Goal: Information Seeking & Learning: Learn about a topic

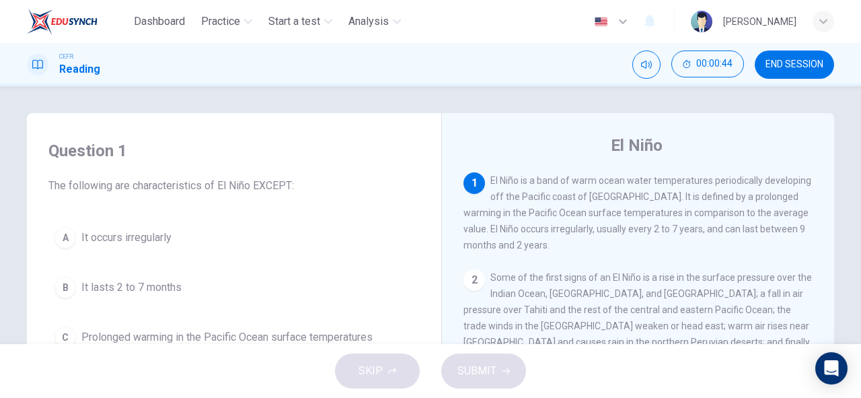
click at [363, 369] on div "SKIP SUBMIT" at bounding box center [430, 371] width 861 height 54
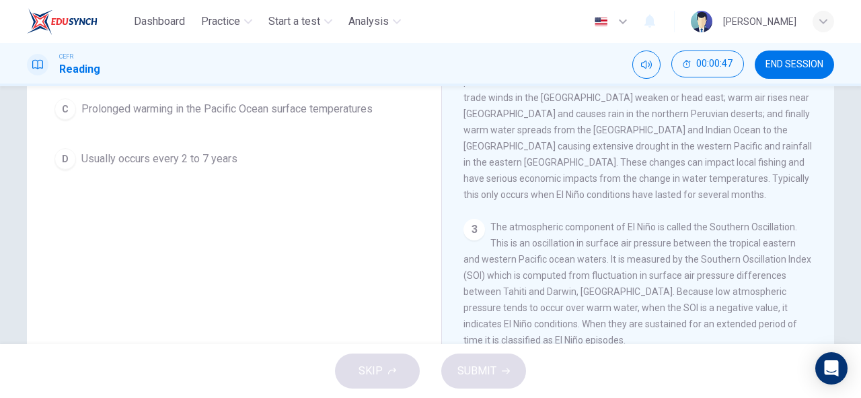
scroll to position [227, 0]
click at [778, 75] on button "END SESSION" at bounding box center [794, 64] width 79 height 28
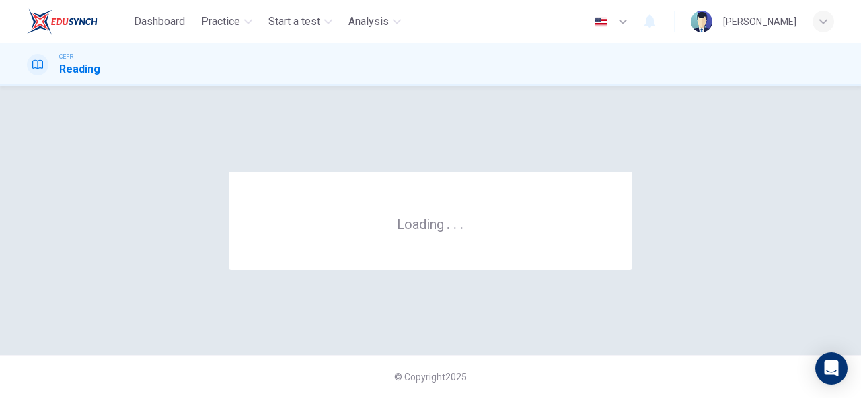
scroll to position [0, 0]
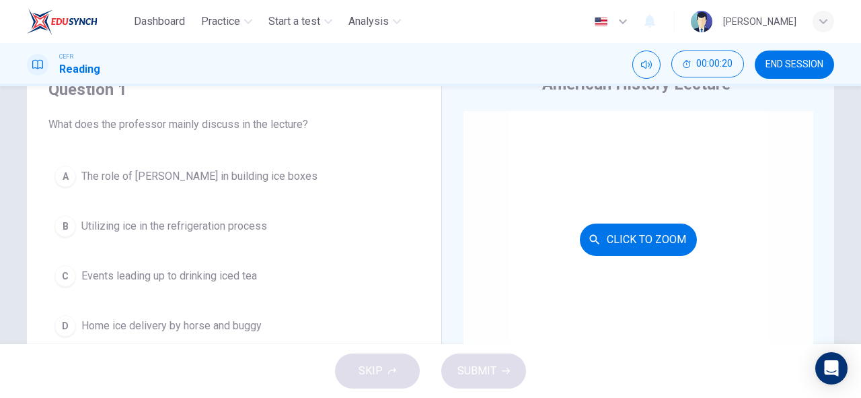
scroll to position [61, 0]
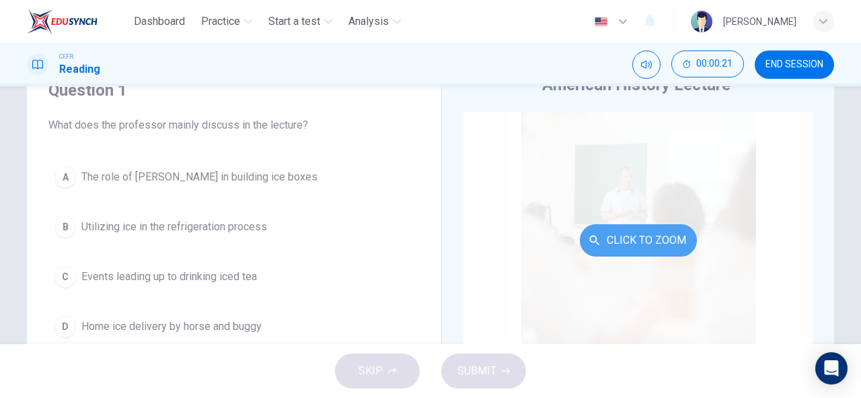
click at [646, 240] on button "Click to Zoom" at bounding box center [638, 240] width 117 height 32
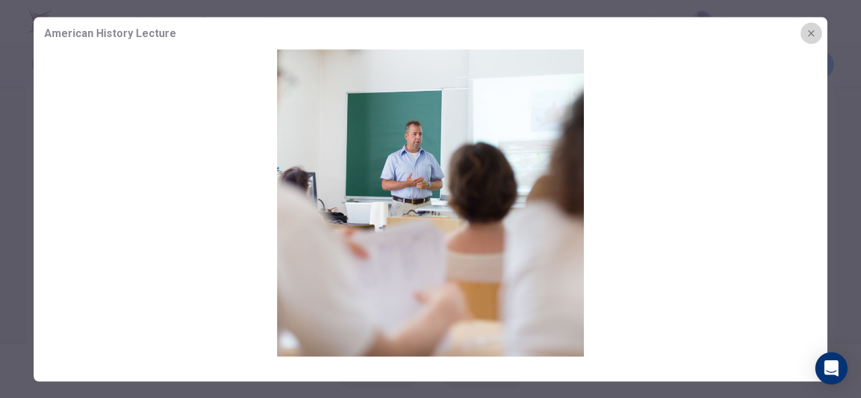
click at [813, 36] on icon "button" at bounding box center [811, 33] width 11 height 11
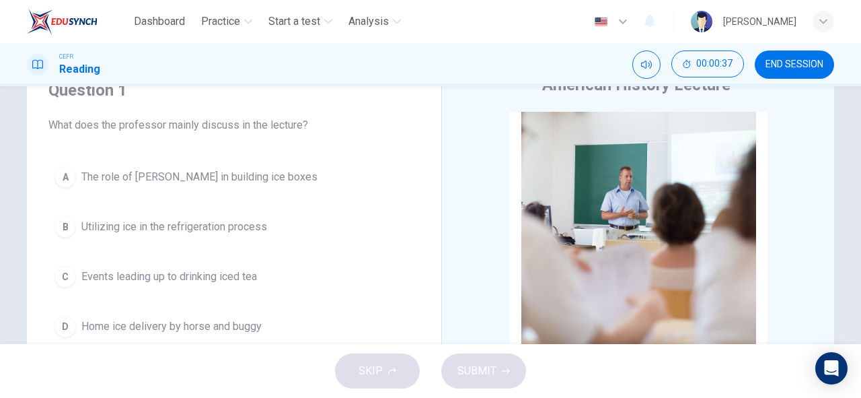
click at [425, 135] on div "Question 1 What does the professor mainly discuss in the lecture? A The role of…" at bounding box center [234, 211] width 393 height 291
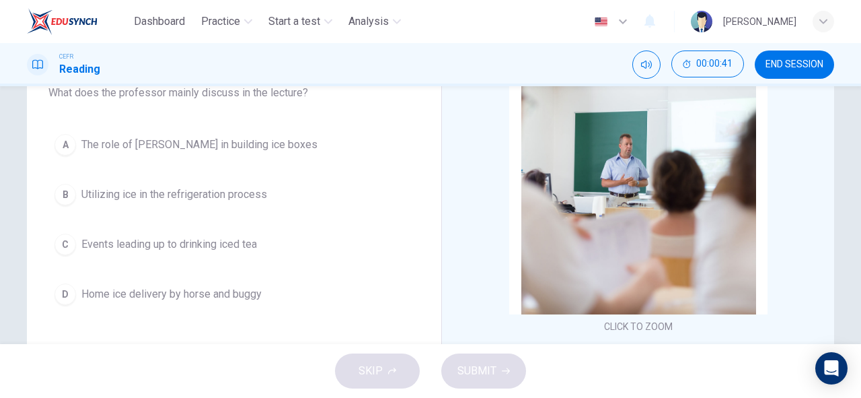
scroll to position [97, 0]
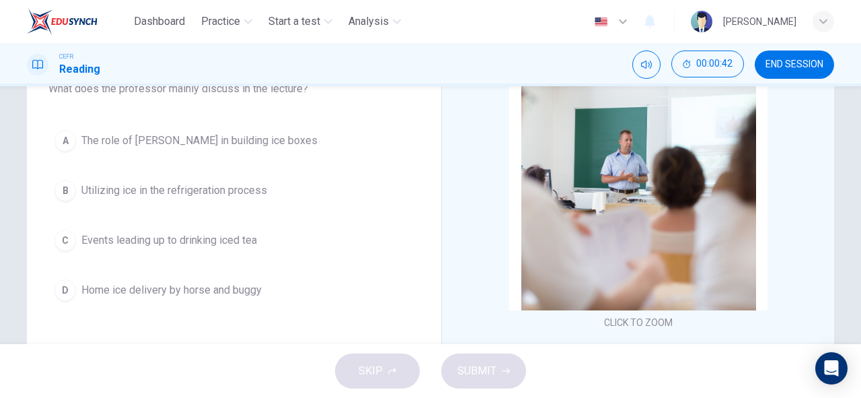
click at [376, 363] on div "SKIP SUBMIT" at bounding box center [430, 371] width 861 height 54
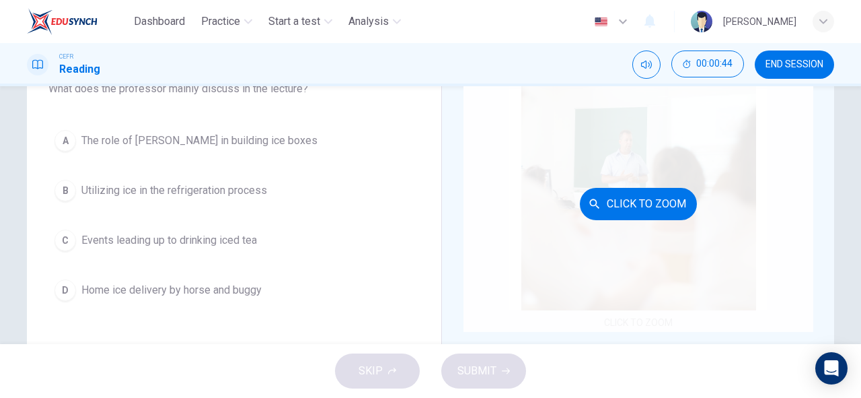
scroll to position [0, 0]
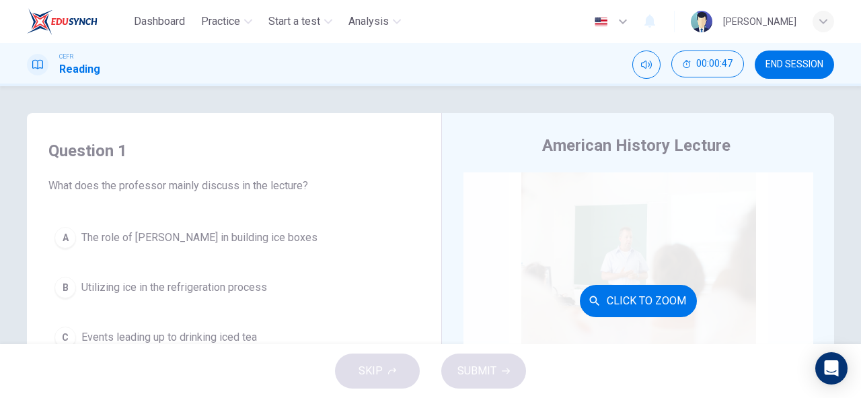
click at [635, 308] on button "Click to Zoom" at bounding box center [638, 301] width 117 height 32
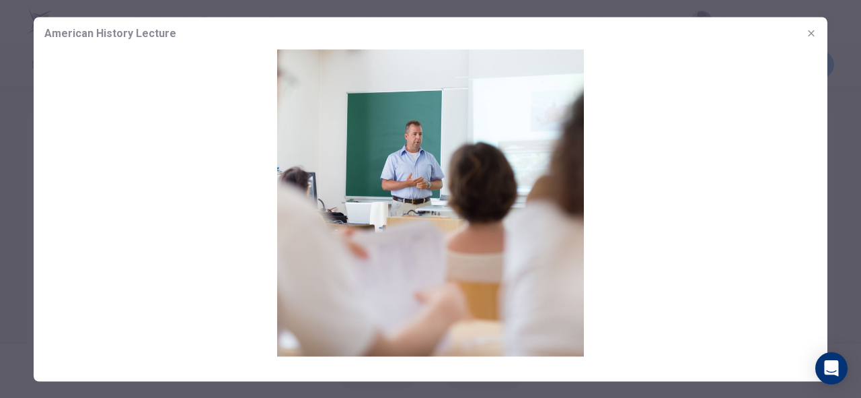
click at [817, 34] on button "button" at bounding box center [812, 33] width 22 height 22
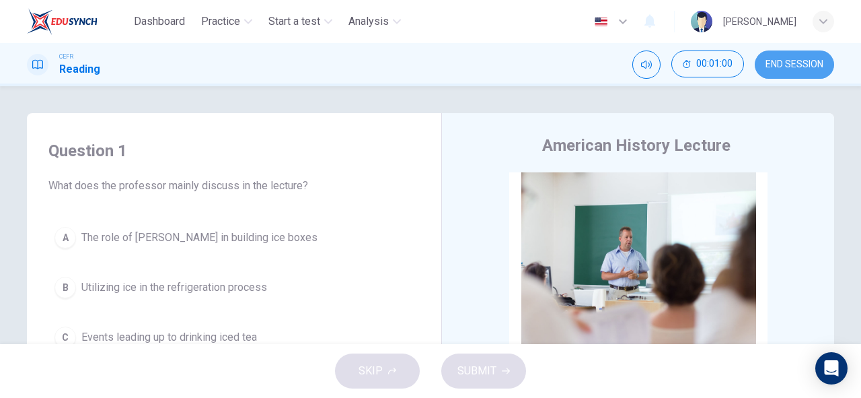
click at [795, 71] on button "END SESSION" at bounding box center [794, 64] width 79 height 28
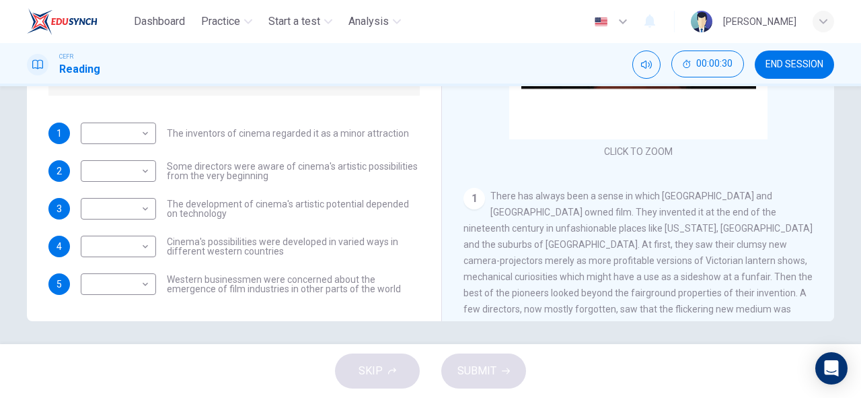
scroll to position [11, 0]
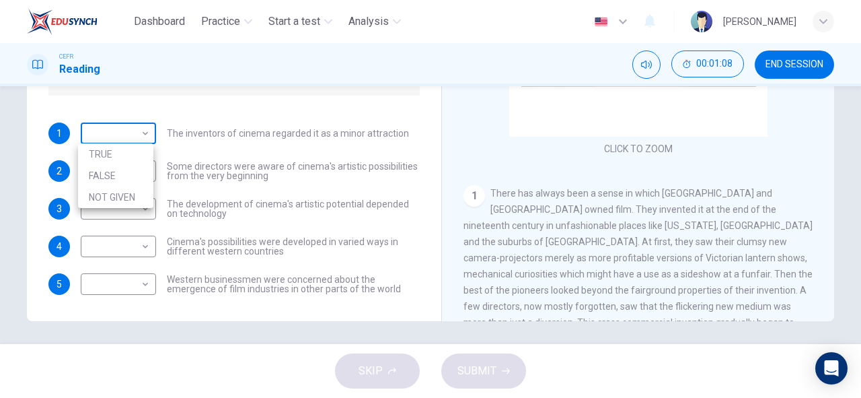
click at [118, 134] on body "Dashboard Practice Start a test Analysis English en ​ NOOR SYAZWANA BINTI SHAMS…" at bounding box center [430, 199] width 861 height 398
click at [121, 180] on li "FALSE" at bounding box center [115, 176] width 75 height 22
type input "FALSE"
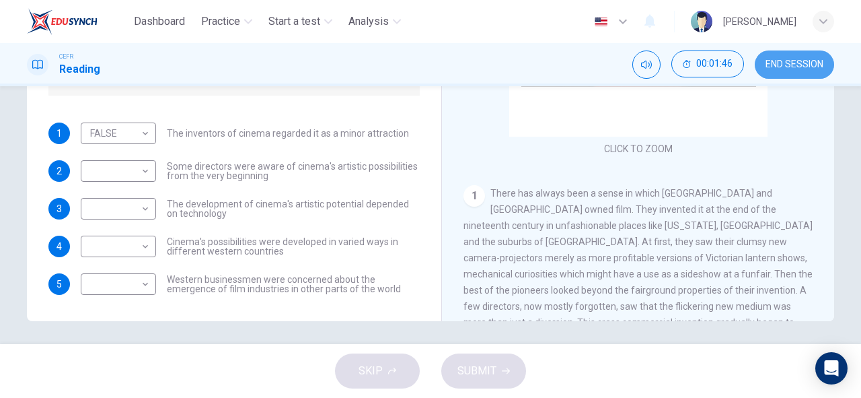
click at [793, 57] on button "END SESSION" at bounding box center [794, 64] width 79 height 28
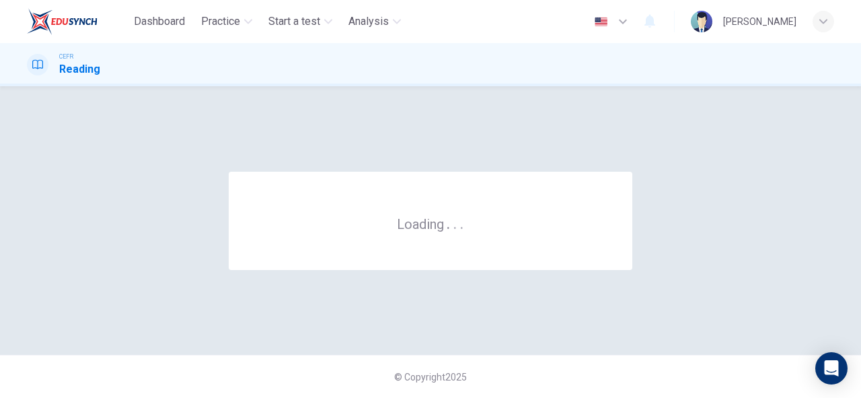
scroll to position [0, 0]
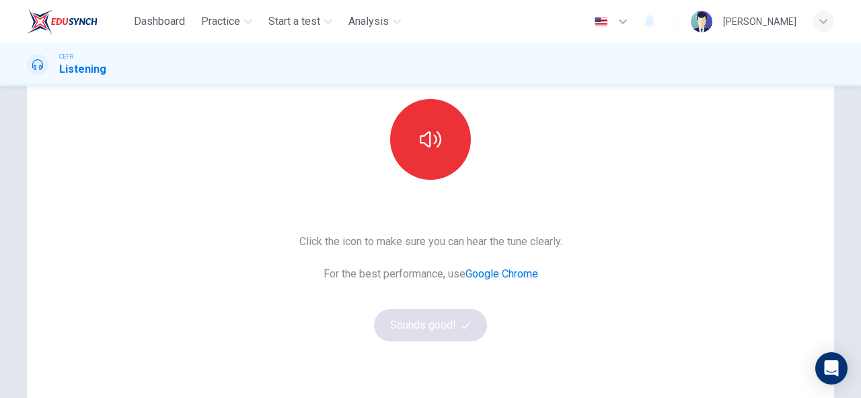
scroll to position [59, 0]
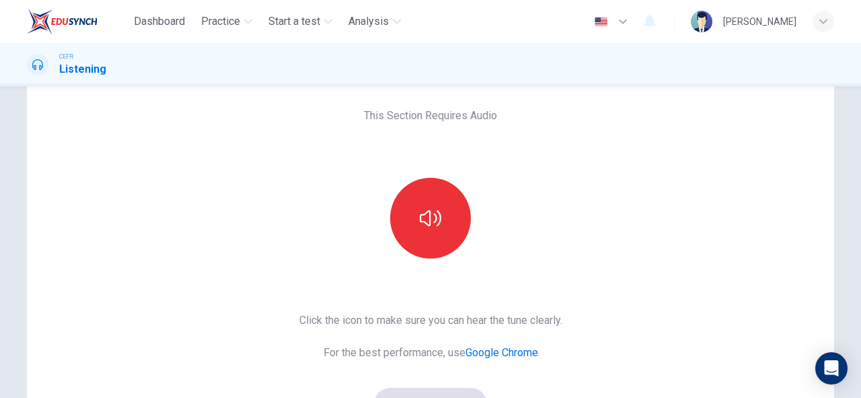
click at [593, 165] on div "This Section Requires Audio Click the icon to make sure you can hear the tune c…" at bounding box center [431, 288] width 808 height 468
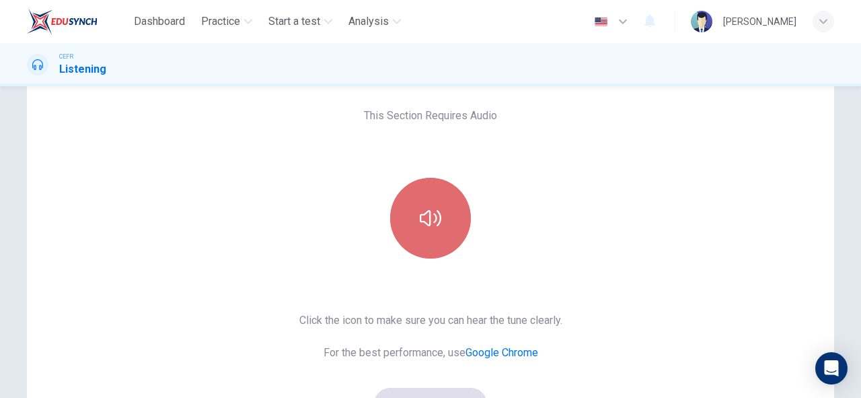
click at [427, 228] on icon "button" at bounding box center [431, 218] width 22 height 22
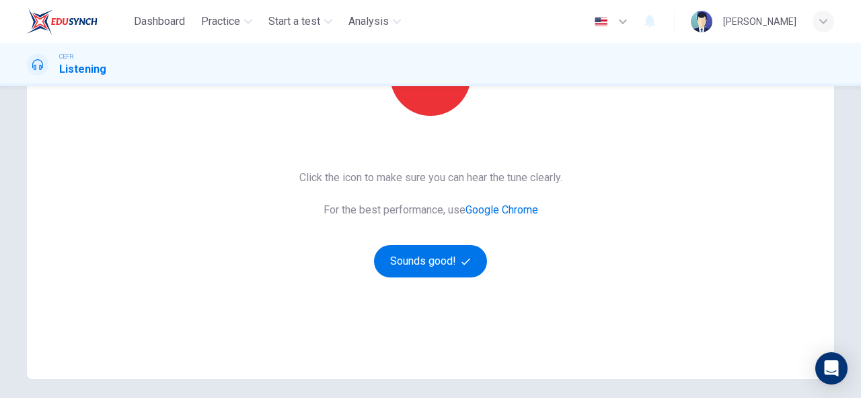
scroll to position [253, 0]
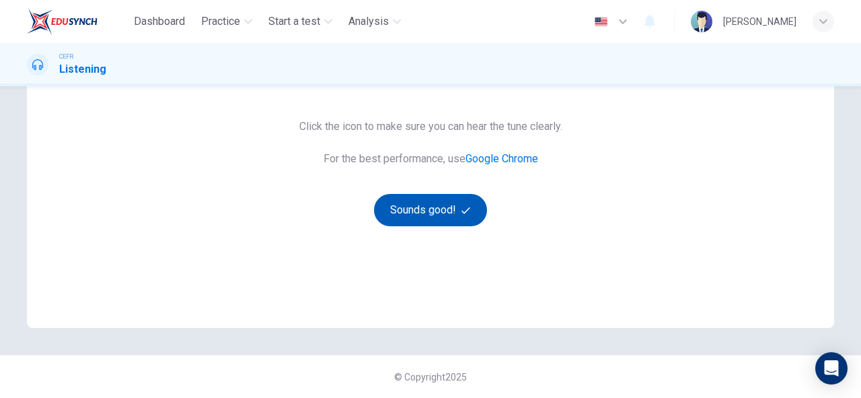
click at [410, 207] on button "Sounds good!" at bounding box center [430, 210] width 113 height 32
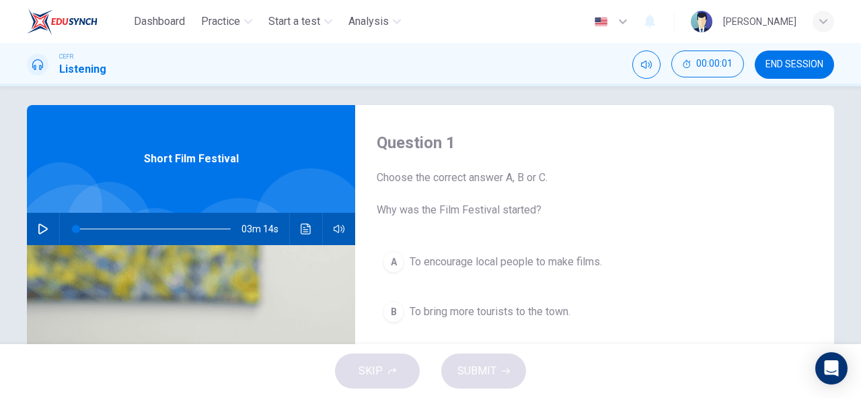
scroll to position [0, 0]
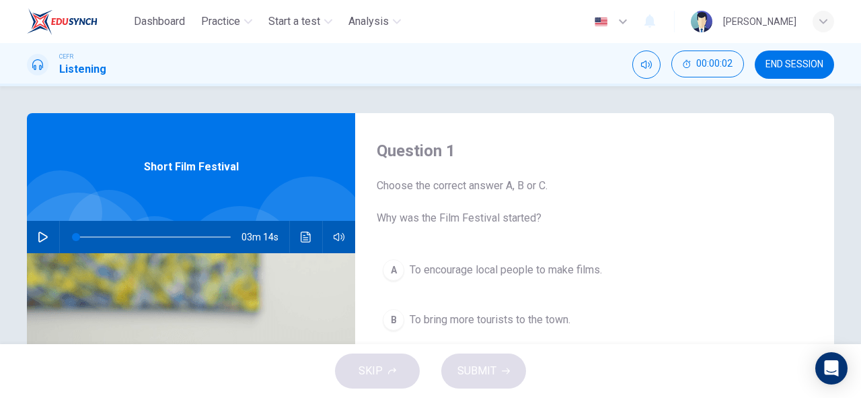
click at [39, 235] on icon "button" at bounding box center [43, 237] width 11 height 11
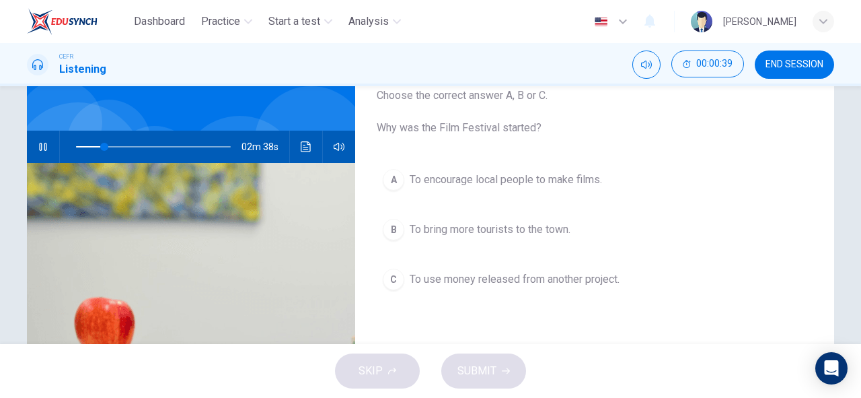
scroll to position [93, 0]
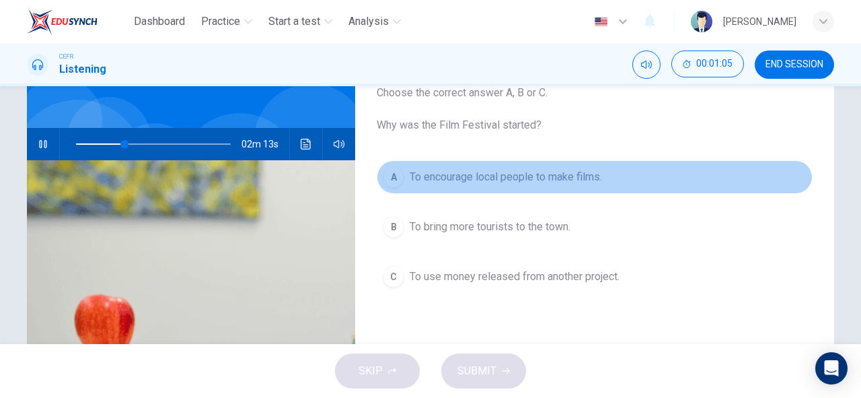
click at [392, 167] on div "A" at bounding box center [394, 177] width 22 height 22
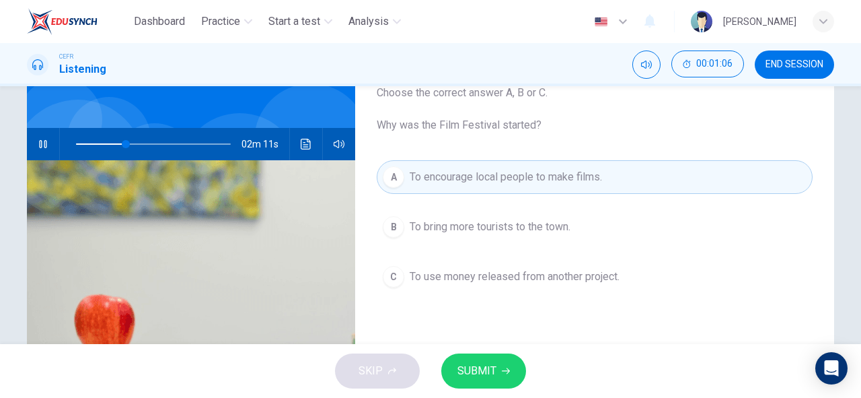
click at [493, 382] on button "SUBMIT" at bounding box center [483, 370] width 85 height 35
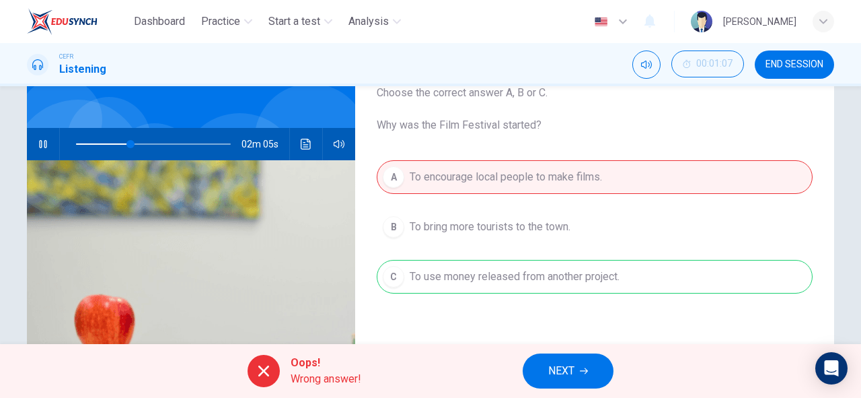
click at [569, 361] on span "NEXT" at bounding box center [561, 370] width 26 height 19
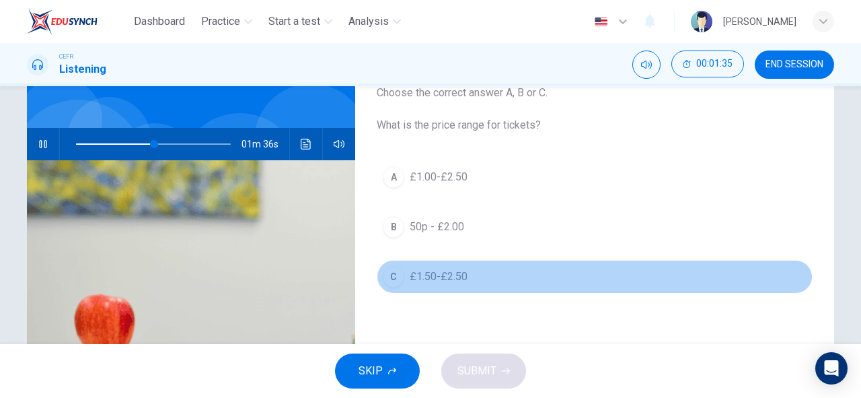
click at [389, 277] on div "C" at bounding box center [394, 277] width 22 height 22
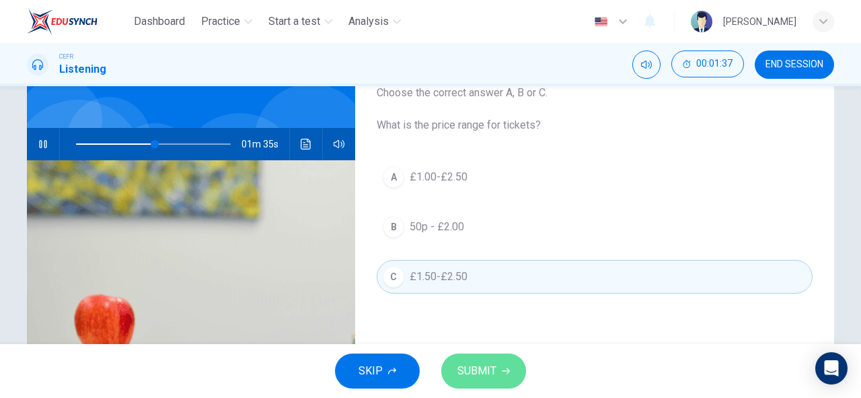
click at [479, 361] on span "SUBMIT" at bounding box center [477, 370] width 39 height 19
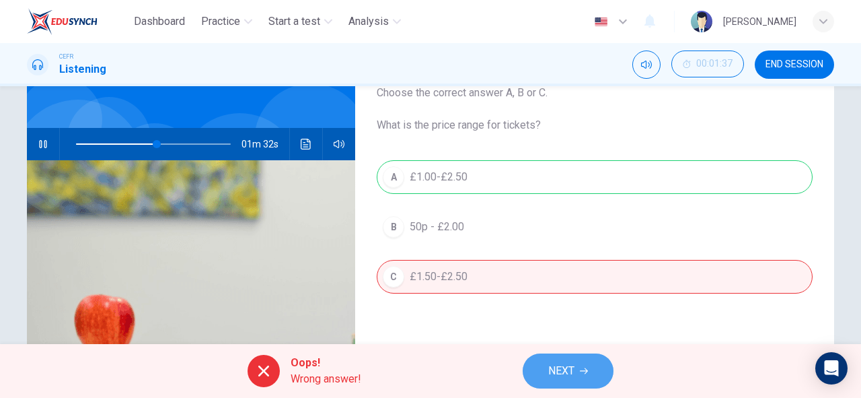
click at [578, 365] on button "NEXT" at bounding box center [568, 370] width 91 height 35
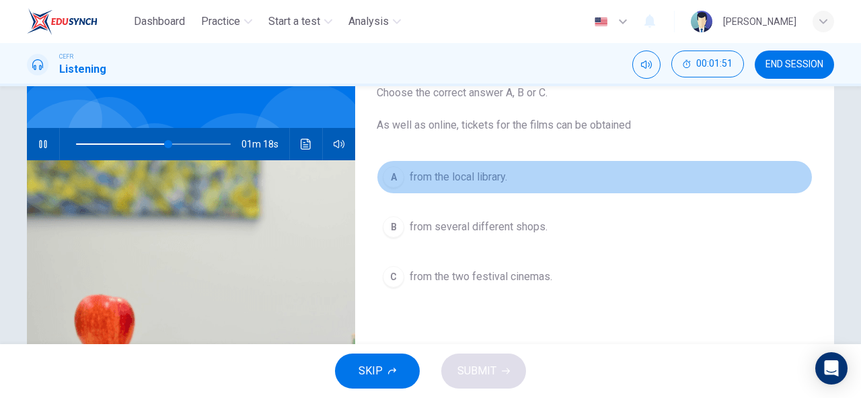
click at [436, 182] on span "from the local library." at bounding box center [459, 177] width 98 height 16
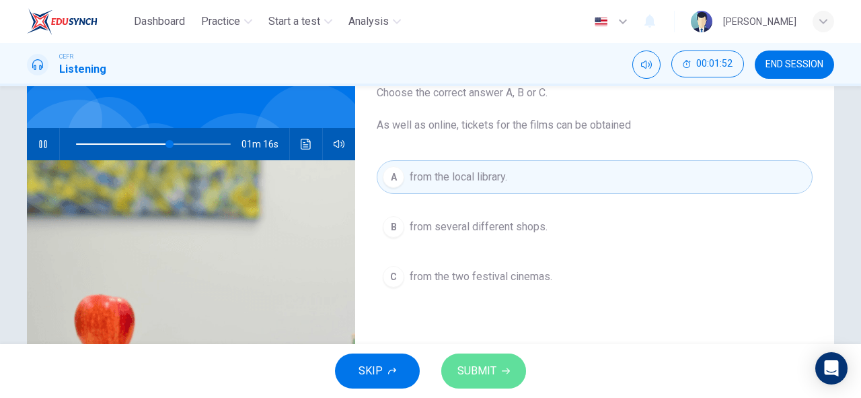
click at [493, 380] on span "SUBMIT" at bounding box center [477, 370] width 39 height 19
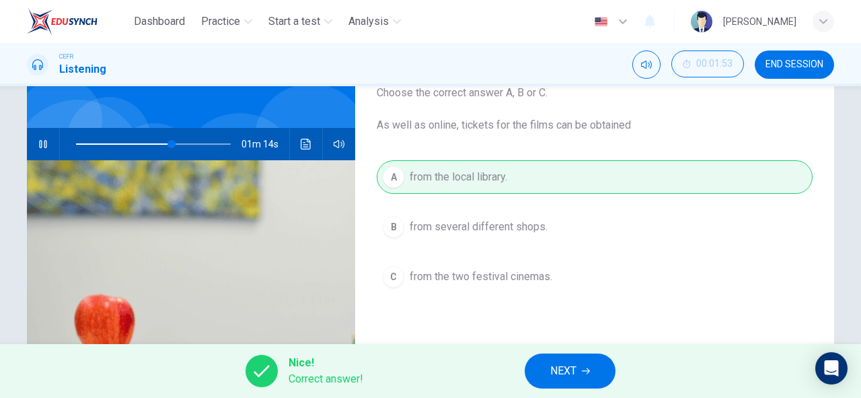
click at [549, 366] on button "NEXT" at bounding box center [570, 370] width 91 height 35
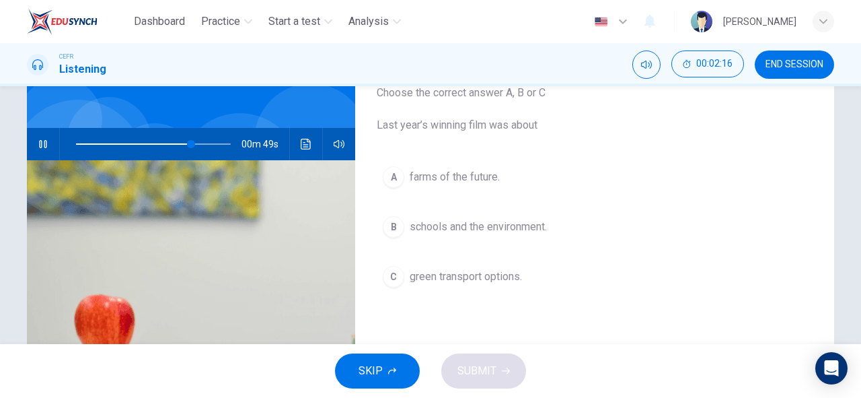
click at [445, 221] on span "schools and the environment." at bounding box center [478, 227] width 137 height 16
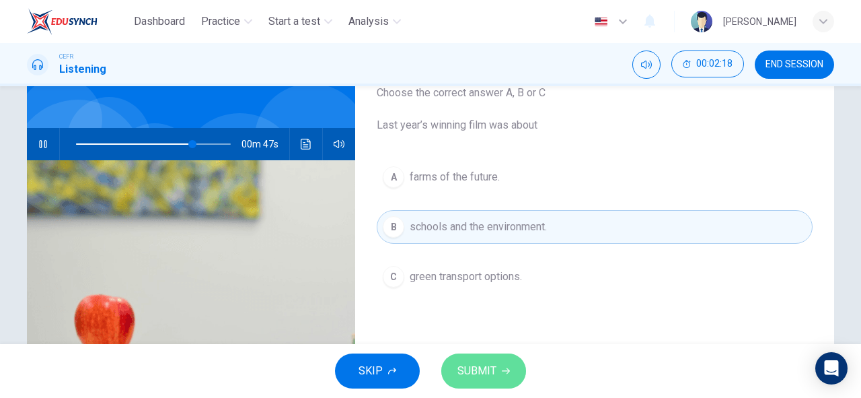
click at [474, 375] on span "SUBMIT" at bounding box center [477, 370] width 39 height 19
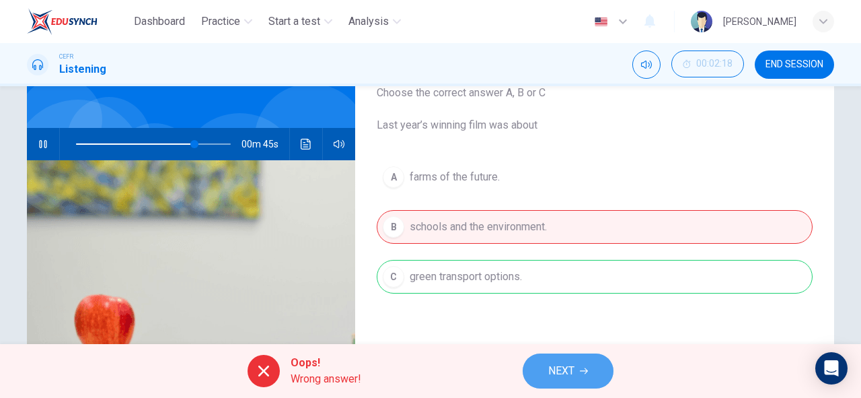
click at [549, 363] on span "NEXT" at bounding box center [561, 370] width 26 height 19
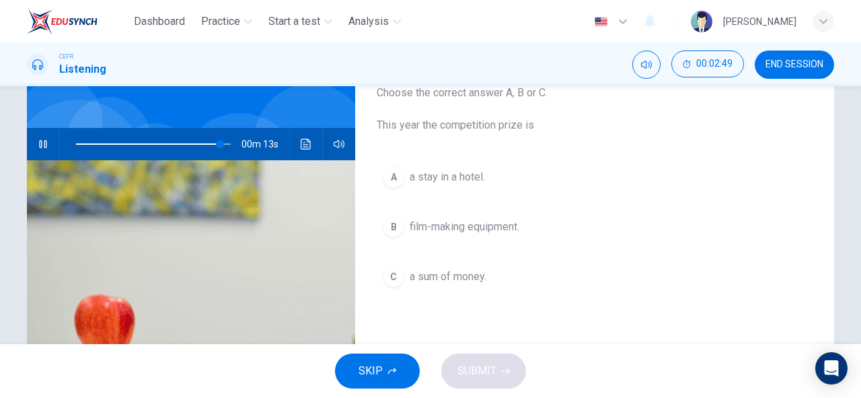
click at [457, 229] on span "film-making equipment." at bounding box center [465, 227] width 110 height 16
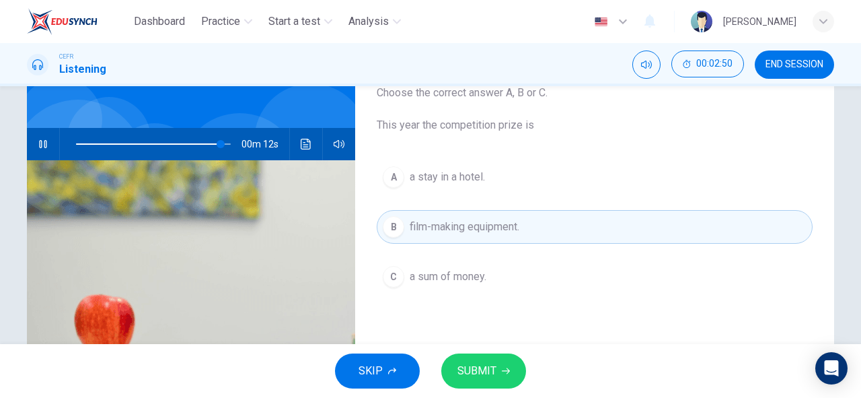
click at [491, 386] on button "SUBMIT" at bounding box center [483, 370] width 85 height 35
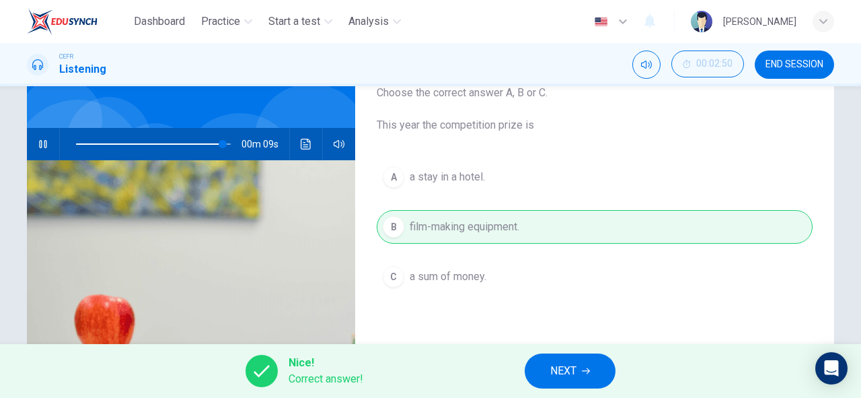
click at [565, 360] on button "NEXT" at bounding box center [570, 370] width 91 height 35
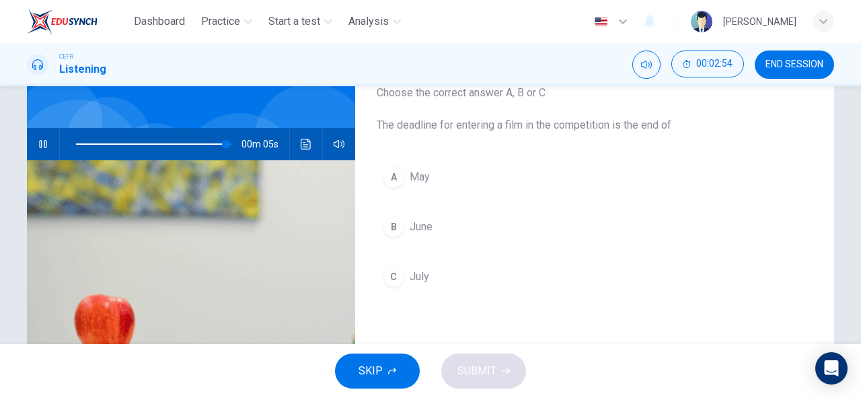
click at [411, 279] on span "July" at bounding box center [420, 277] width 20 height 16
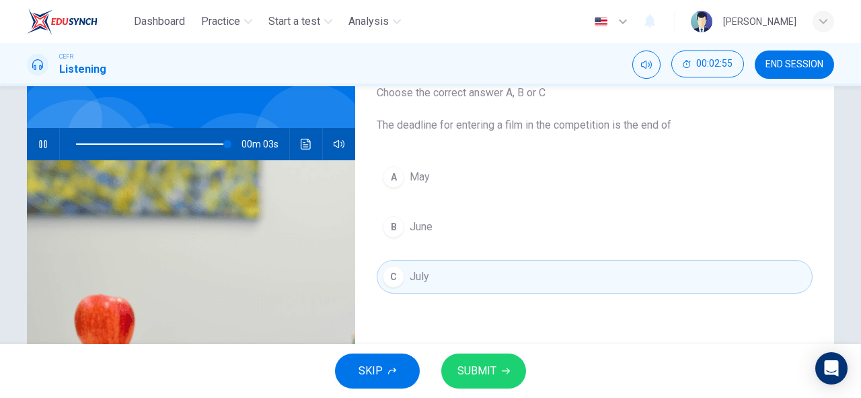
click at [479, 373] on span "SUBMIT" at bounding box center [477, 370] width 39 height 19
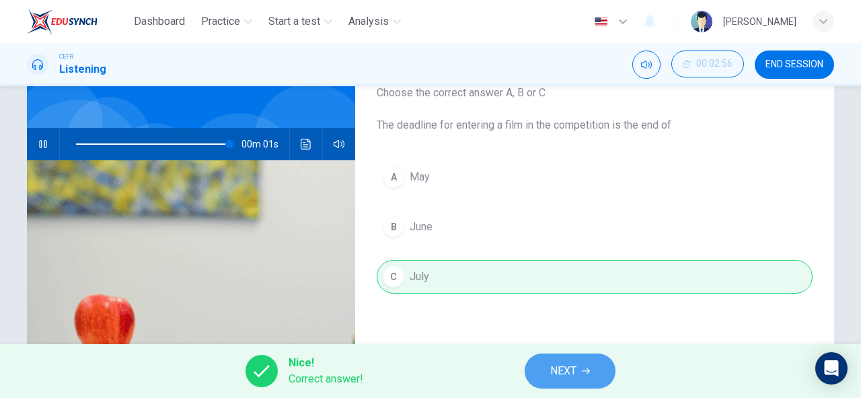
click at [564, 382] on button "NEXT" at bounding box center [570, 370] width 91 height 35
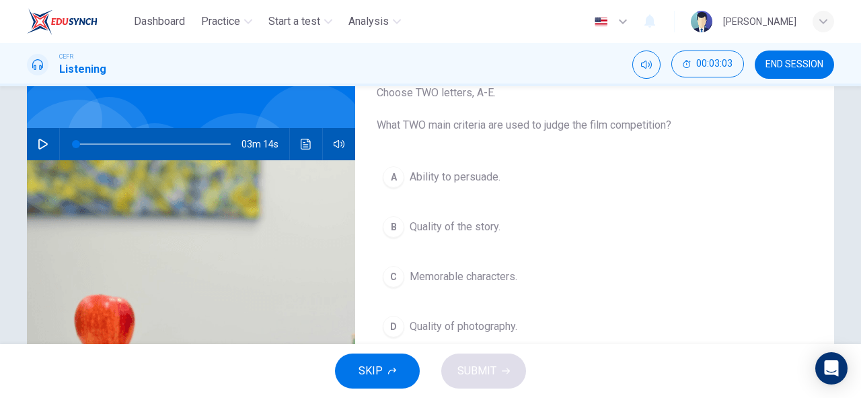
click at [458, 186] on button "A Ability to persuade." at bounding box center [595, 177] width 436 height 34
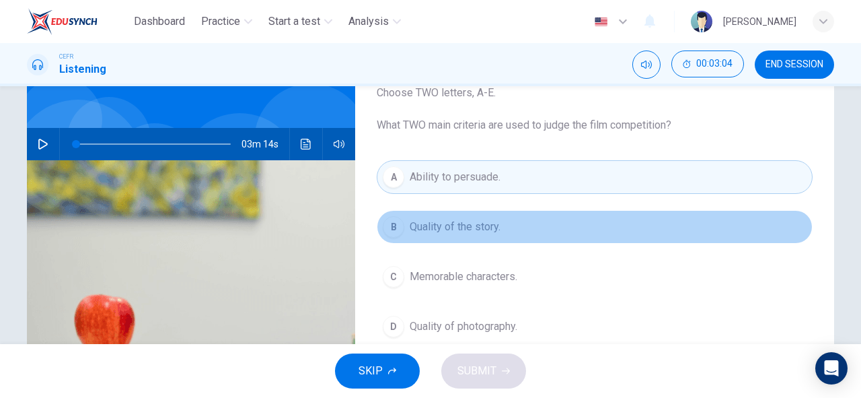
click at [453, 215] on button "B Quality of the story." at bounding box center [595, 227] width 436 height 34
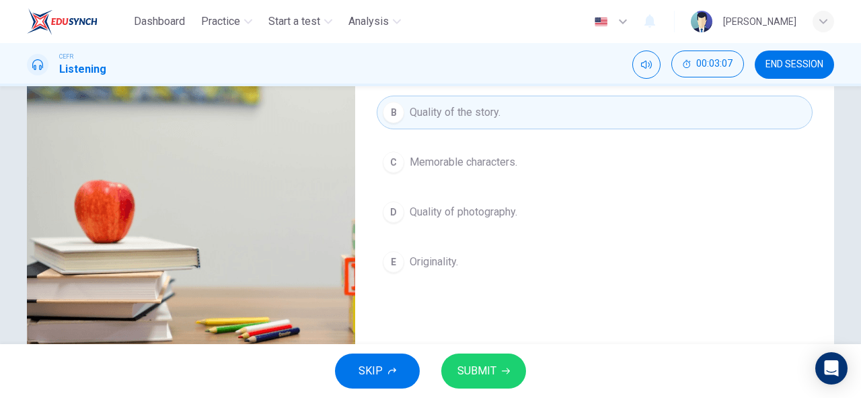
scroll to position [208, 0]
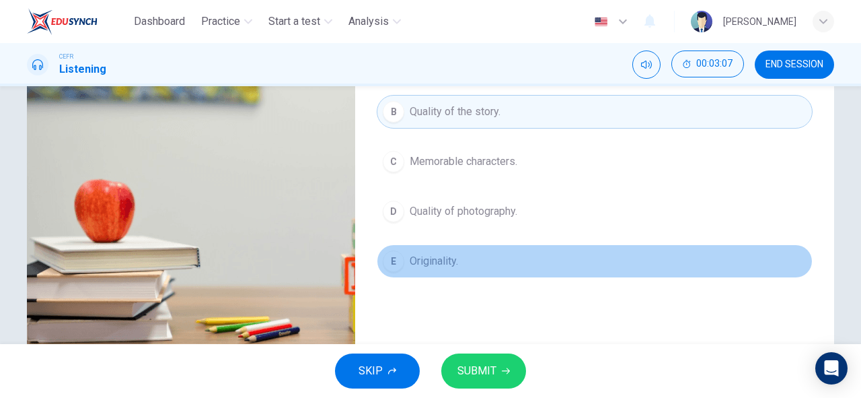
click at [491, 261] on button "E Originality." at bounding box center [595, 261] width 436 height 34
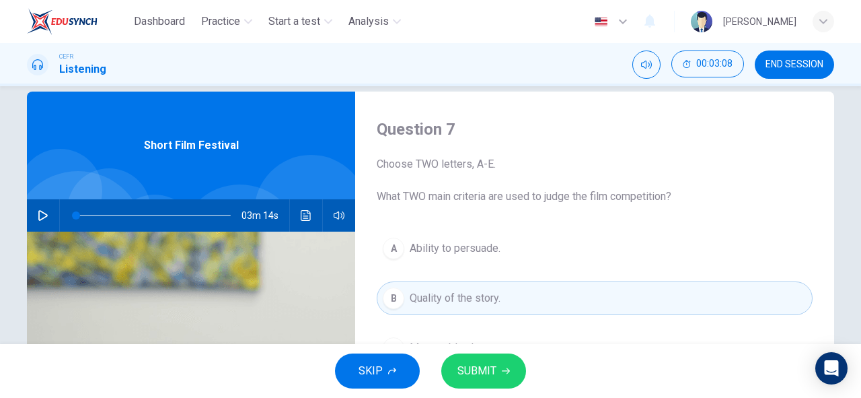
scroll to position [3, 0]
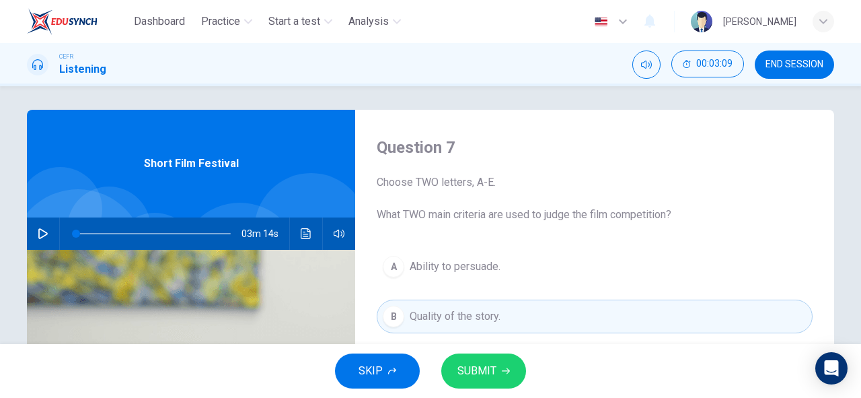
click at [491, 261] on span "Ability to persuade." at bounding box center [455, 266] width 91 height 16
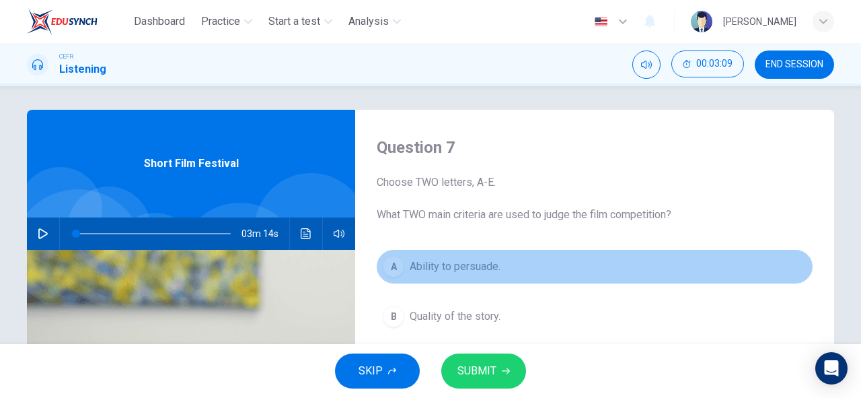
click at [491, 261] on span "Ability to persuade." at bounding box center [455, 266] width 91 height 16
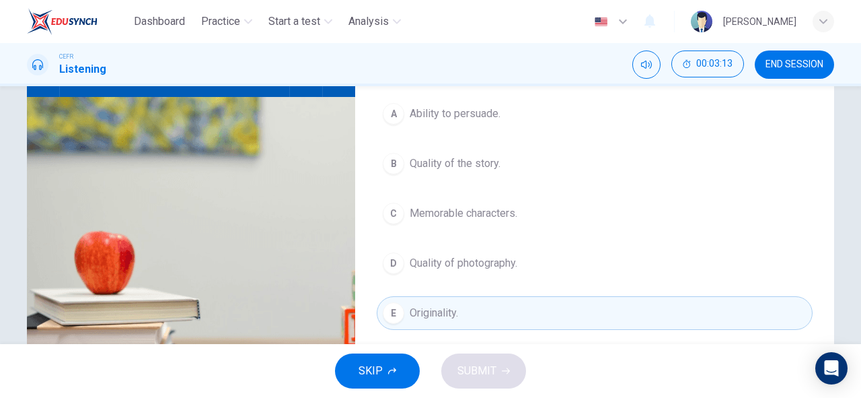
scroll to position [179, 0]
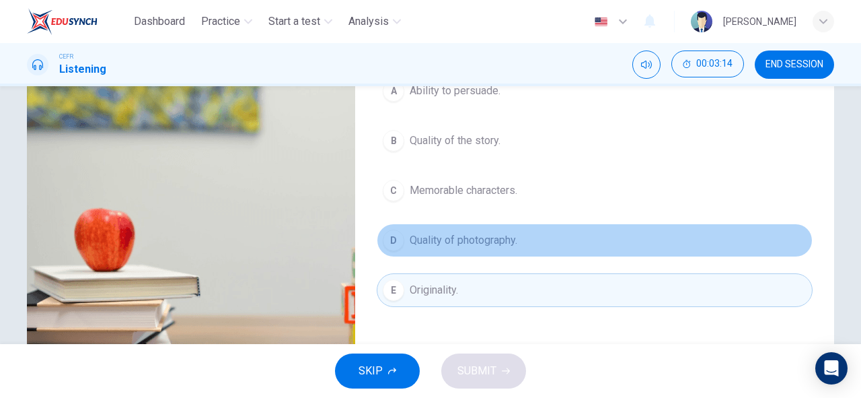
click at [520, 236] on button "D Quality of photography." at bounding box center [595, 240] width 436 height 34
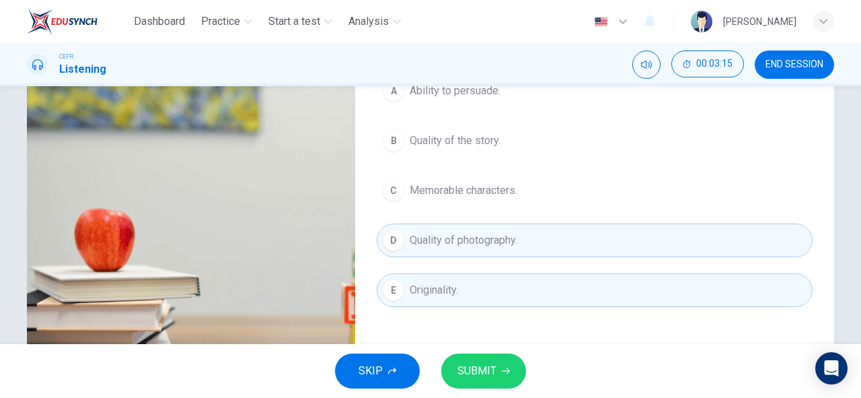
click at [487, 365] on span "SUBMIT" at bounding box center [477, 370] width 39 height 19
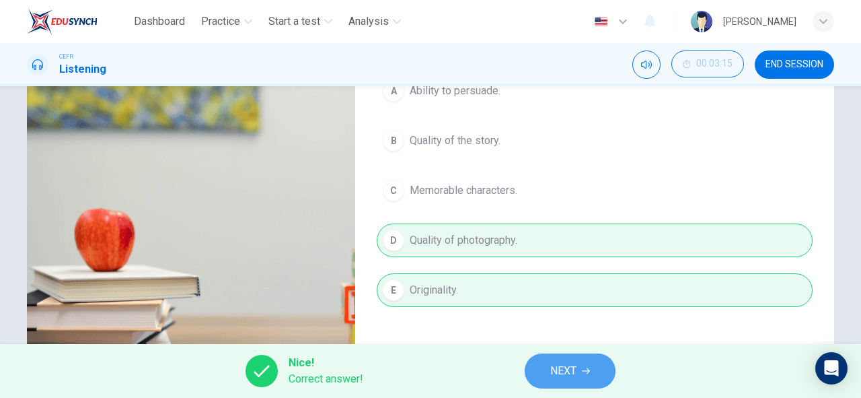
click at [565, 375] on span "NEXT" at bounding box center [563, 370] width 26 height 19
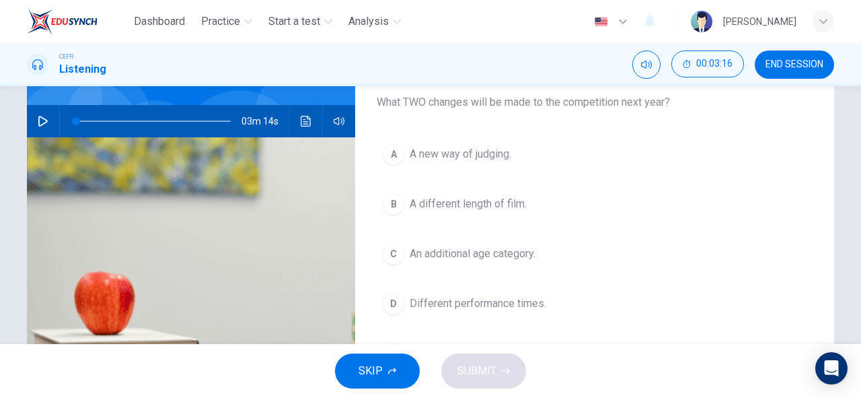
scroll to position [71, 0]
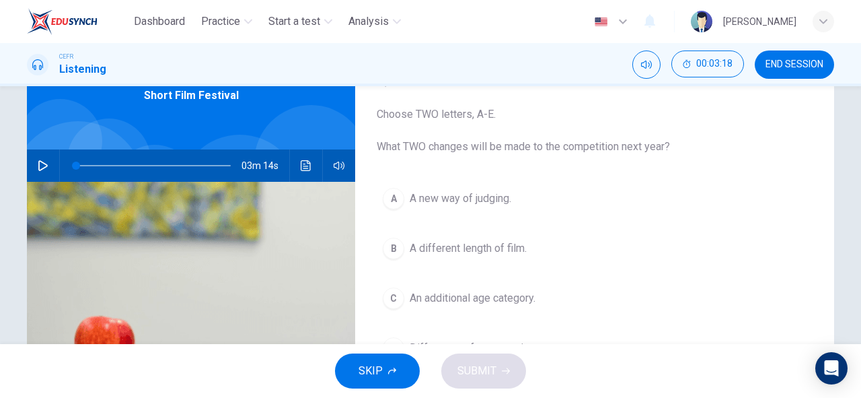
click at [41, 162] on icon "button" at bounding box center [43, 165] width 11 height 11
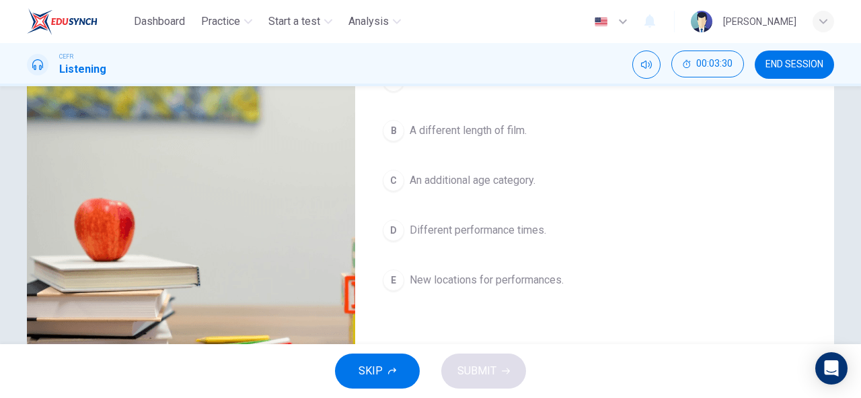
scroll to position [186, 0]
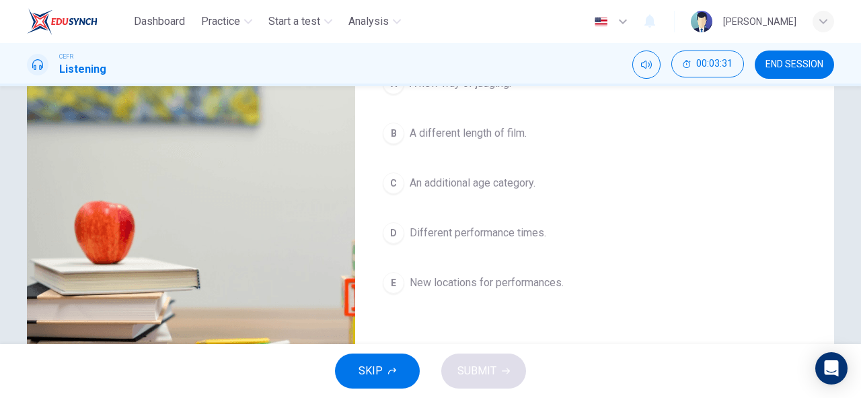
click at [468, 236] on span "Different performance times." at bounding box center [478, 233] width 137 height 16
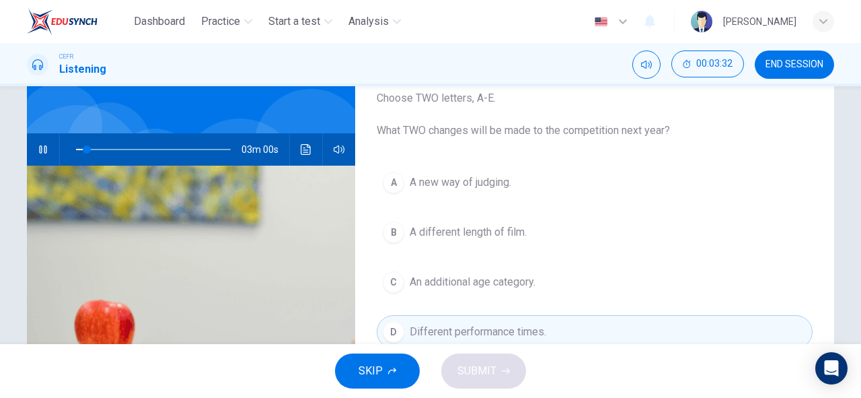
scroll to position [57, 0]
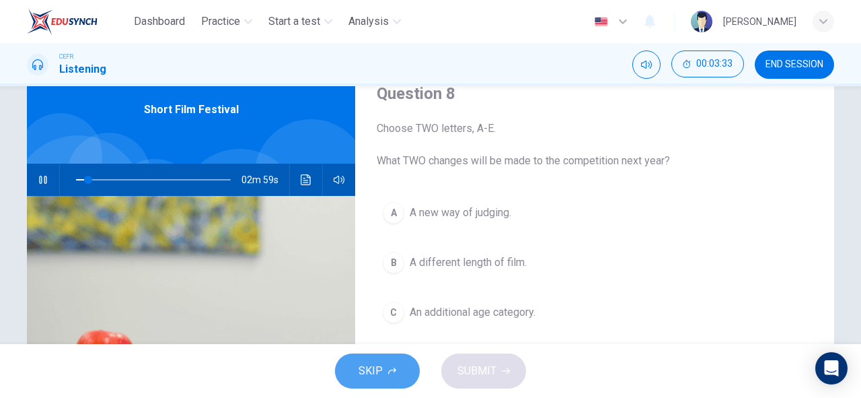
click at [390, 376] on button "SKIP" at bounding box center [377, 370] width 85 height 35
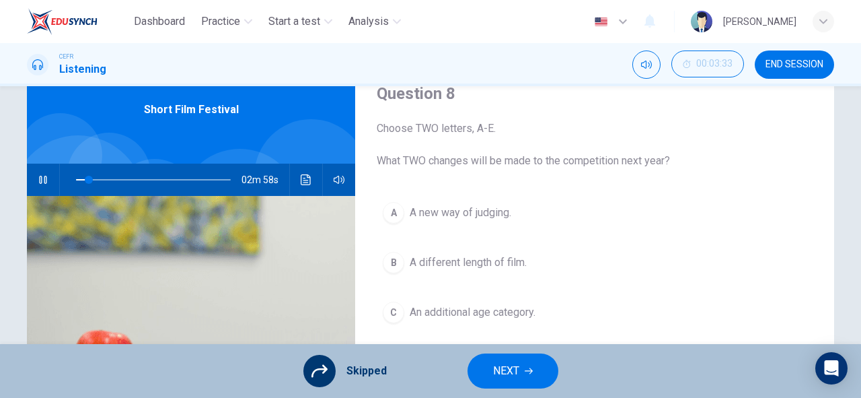
type input "9"
click at [535, 360] on button "NEXT" at bounding box center [513, 370] width 91 height 35
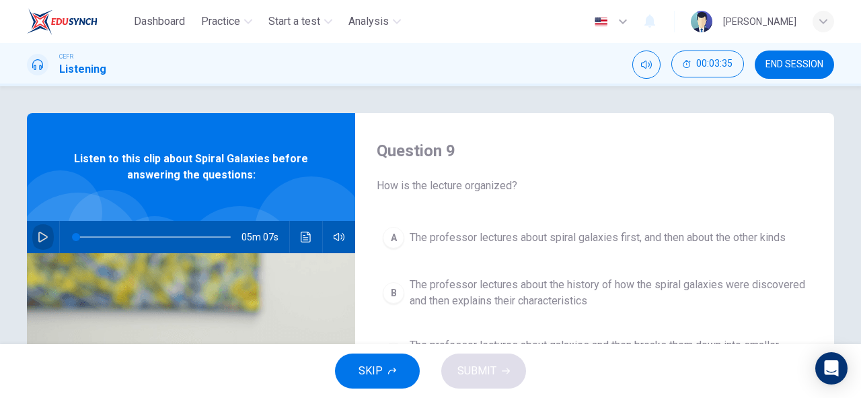
click at [38, 242] on icon "button" at bounding box center [43, 237] width 11 height 11
click at [403, 357] on button "SKIP" at bounding box center [377, 370] width 85 height 35
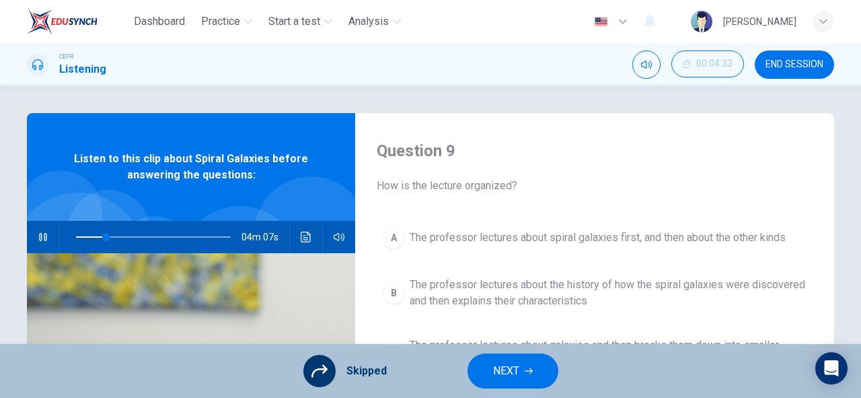
click at [522, 378] on button "NEXT" at bounding box center [513, 370] width 91 height 35
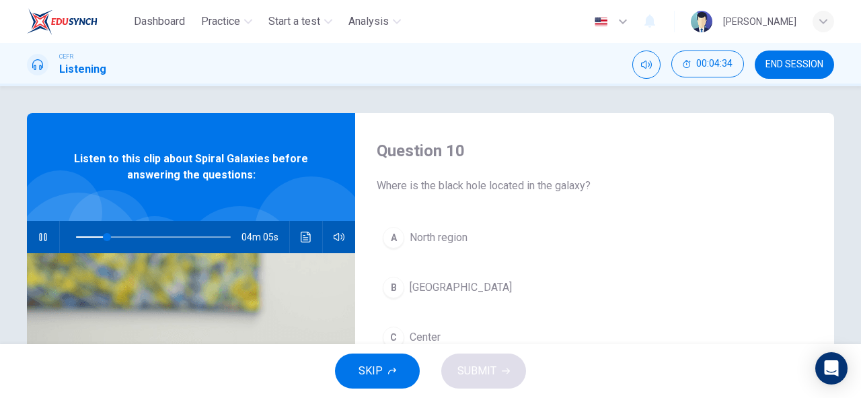
type input "20"
click at [828, 63] on button "END SESSION" at bounding box center [794, 64] width 79 height 28
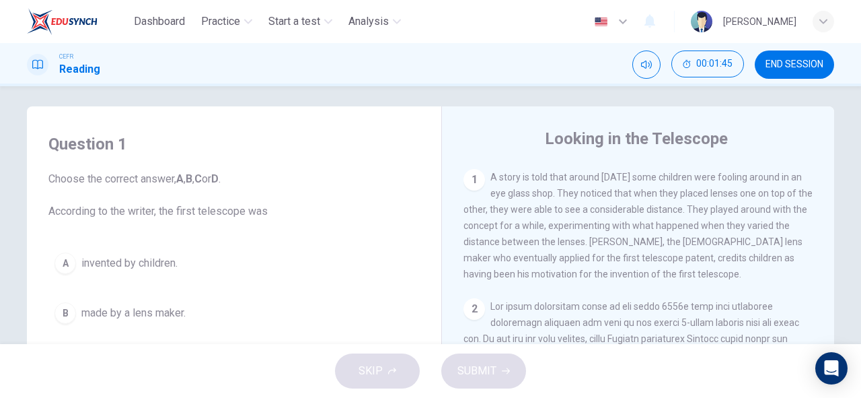
scroll to position [287, 0]
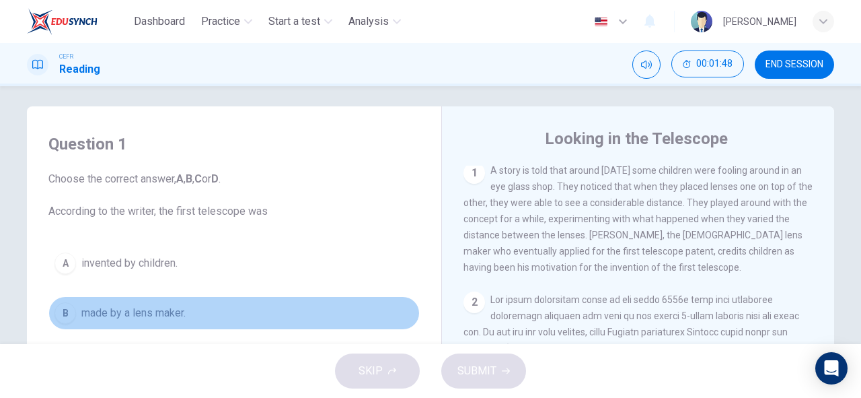
click at [306, 312] on button "B made by a lens maker." at bounding box center [233, 313] width 371 height 34
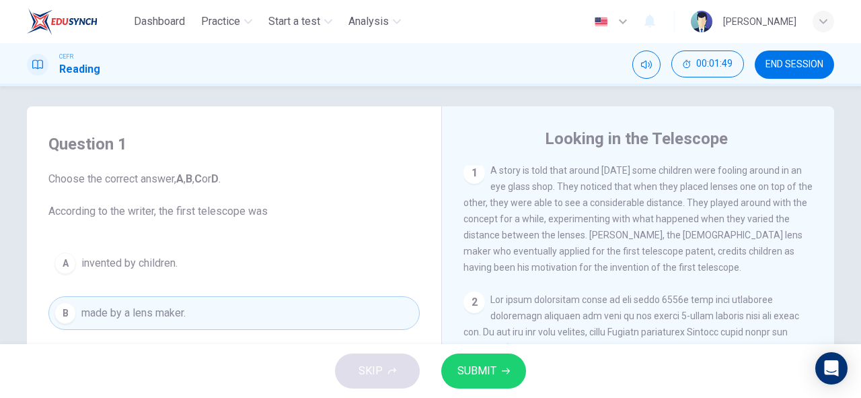
click at [381, 366] on div "SKIP SUBMIT" at bounding box center [430, 371] width 861 height 54
click at [808, 59] on span "END SESSION" at bounding box center [795, 64] width 58 height 11
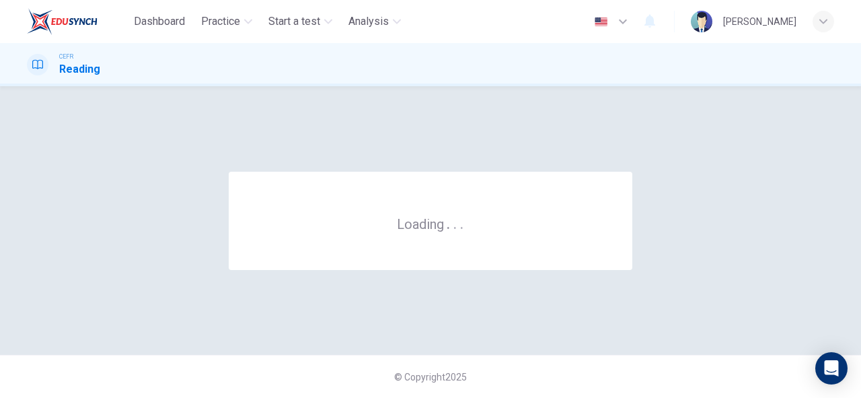
scroll to position [0, 0]
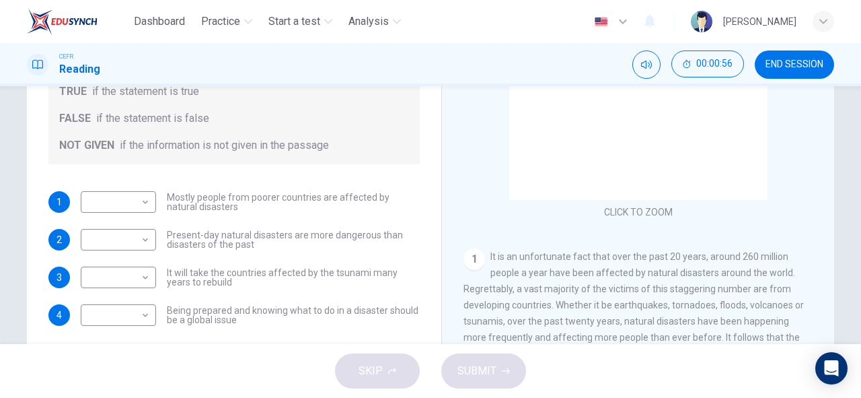
scroll to position [215, 0]
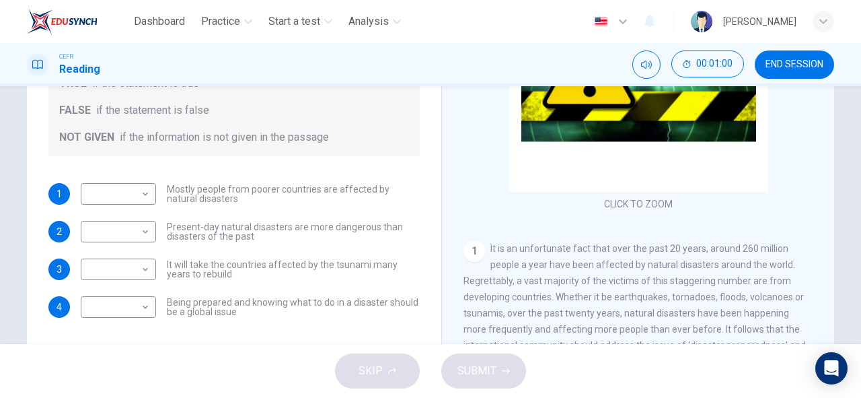
click at [429, 219] on div "Questions 1 - 4 Do the following statements agree with the information given in…" at bounding box center [431, 132] width 808 height 468
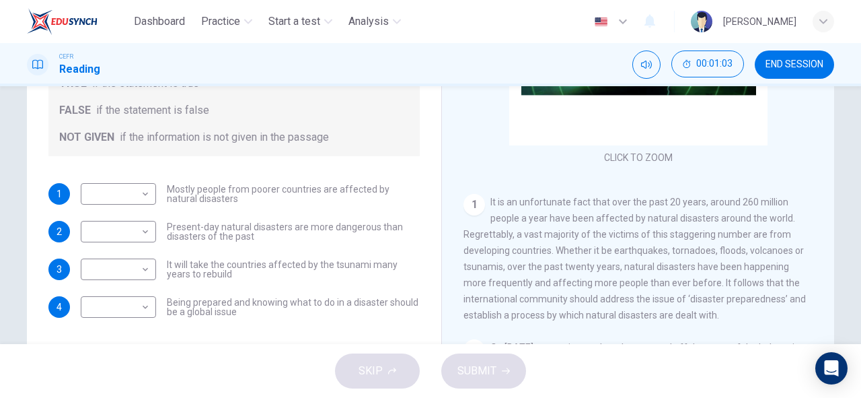
scroll to position [50, 0]
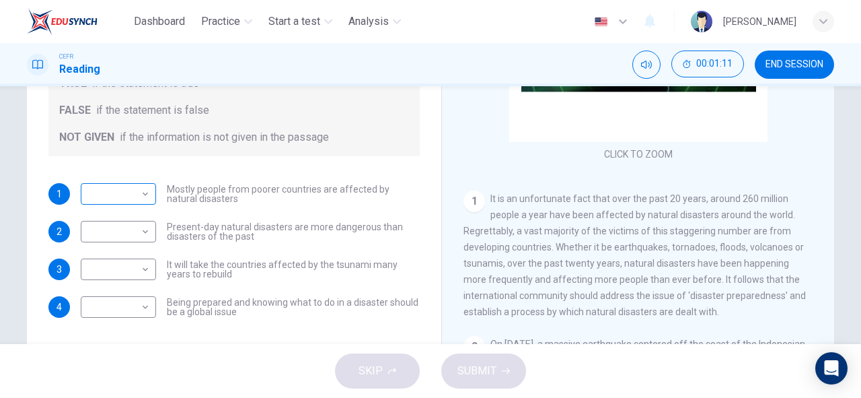
click at [94, 190] on body "Dashboard Practice Start a test Analysis English en ​ [PERSON_NAME] CEFR Readin…" at bounding box center [430, 199] width 861 height 398
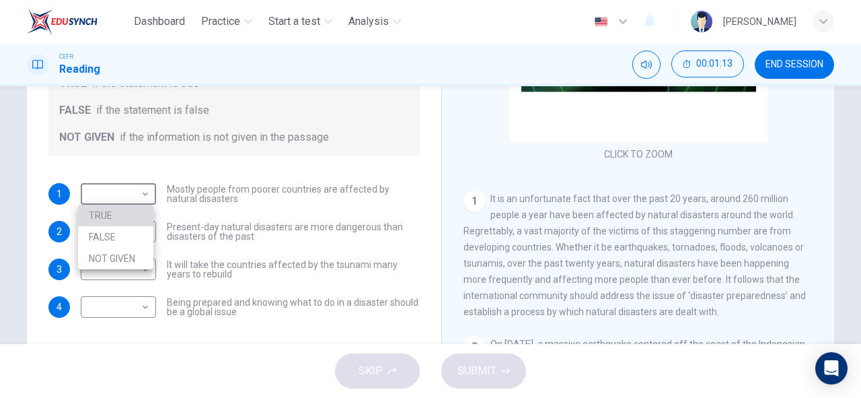
click at [117, 213] on li "TRUE" at bounding box center [115, 216] width 75 height 22
click at [112, 192] on body "Dashboard Practice Start a test Analysis English en ​ [PERSON_NAME] CEFR Readin…" at bounding box center [430, 199] width 861 height 398
click at [116, 235] on li "FALSE" at bounding box center [115, 237] width 75 height 22
type input "FALSE"
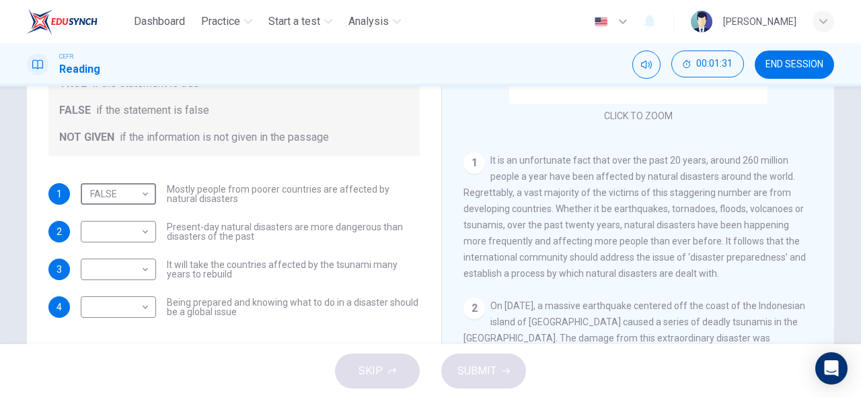
scroll to position [97, 0]
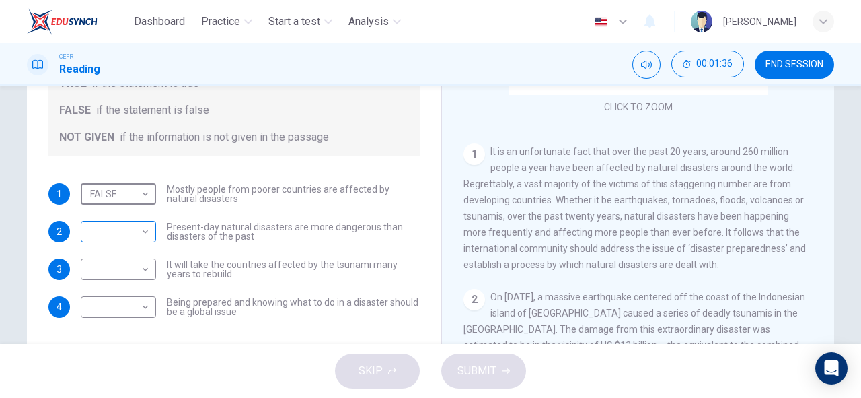
click at [127, 237] on body "Dashboard Practice Start a test Analysis English en ​ [PERSON_NAME] CEFR Readin…" at bounding box center [430, 199] width 861 height 398
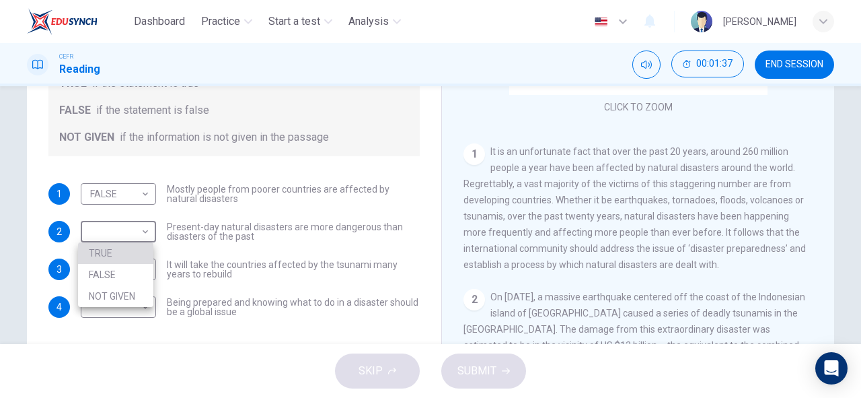
click at [129, 248] on li "TRUE" at bounding box center [115, 253] width 75 height 22
type input "TRUE"
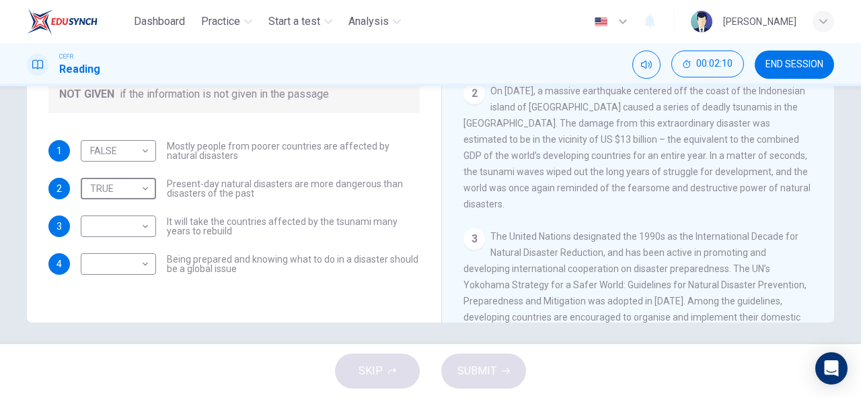
scroll to position [265, 0]
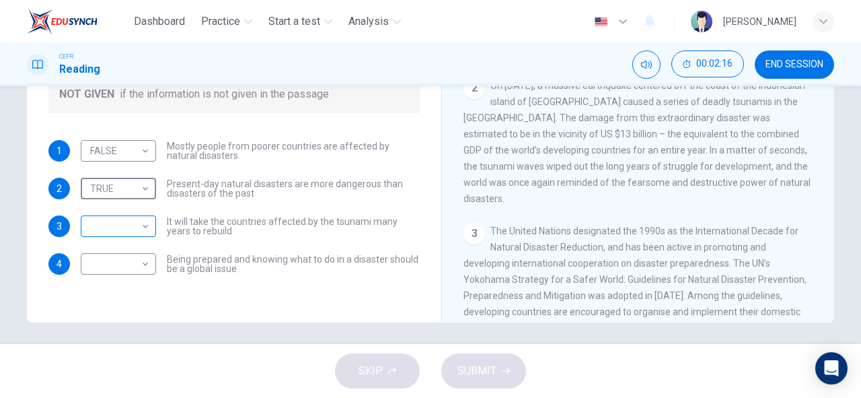
click at [110, 232] on body "Dashboard Practice Start a test Analysis English en ​ [PERSON_NAME] CEFR Readin…" at bounding box center [430, 199] width 861 height 398
click at [110, 250] on li "TRUE" at bounding box center [115, 248] width 75 height 22
type input "TRUE"
click at [126, 261] on body "Dashboard Practice Start a test Analysis English en ​ [PERSON_NAME] CEFR Readin…" at bounding box center [430, 199] width 861 height 398
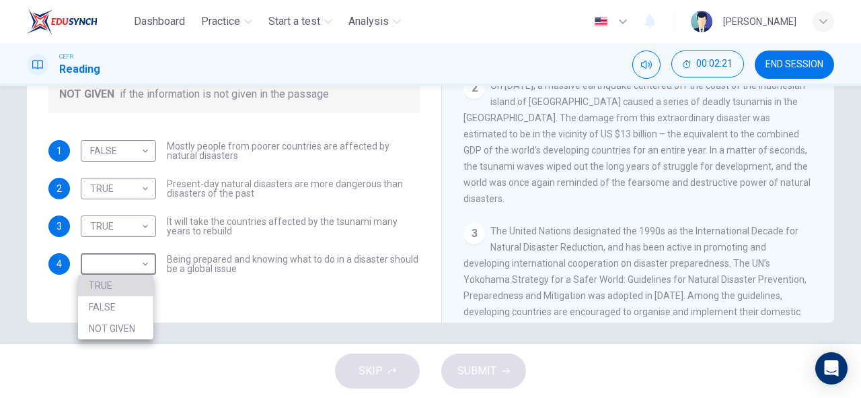
click at [127, 289] on li "TRUE" at bounding box center [115, 286] width 75 height 22
type input "TRUE"
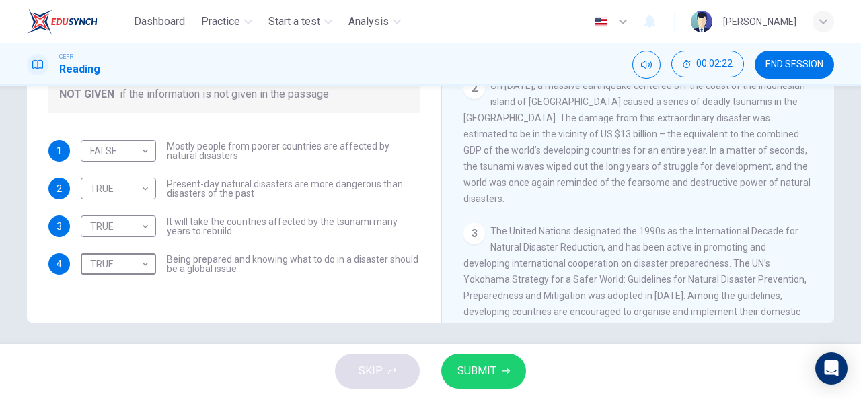
click at [479, 362] on span "SUBMIT" at bounding box center [477, 370] width 39 height 19
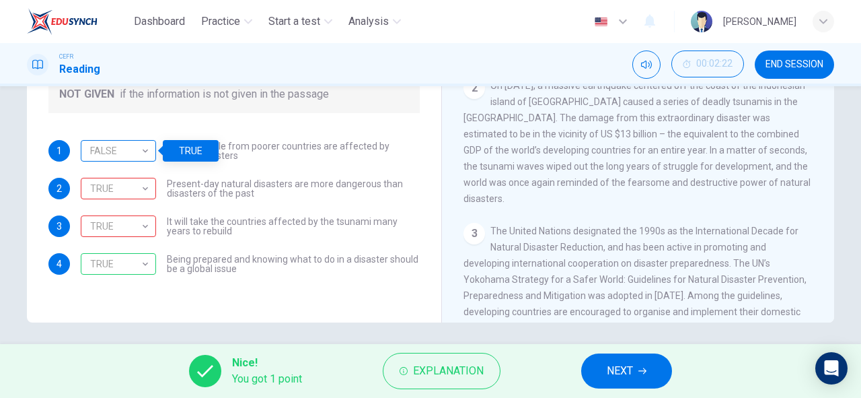
click at [137, 148] on div "FALSE" at bounding box center [116, 151] width 71 height 38
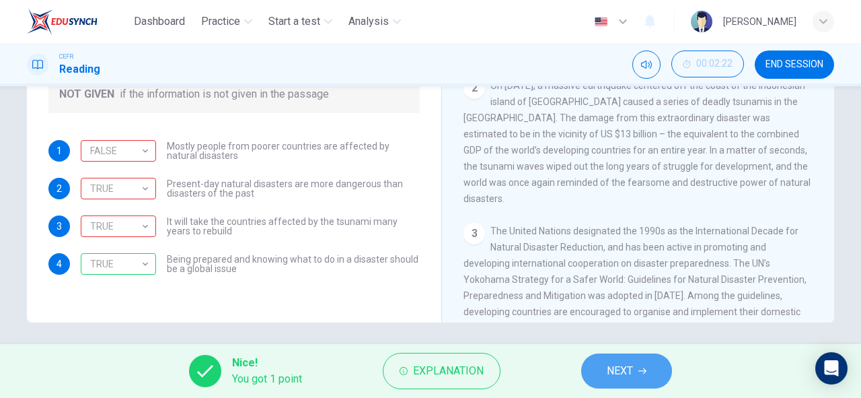
click at [648, 377] on button "NEXT" at bounding box center [626, 370] width 91 height 35
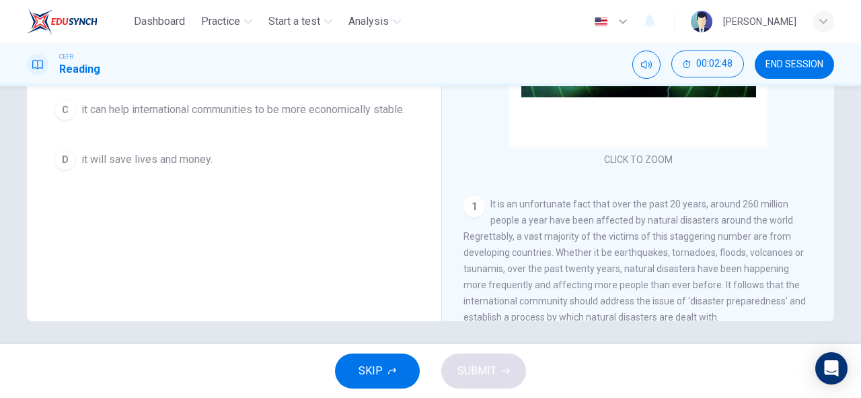
scroll to position [264, 0]
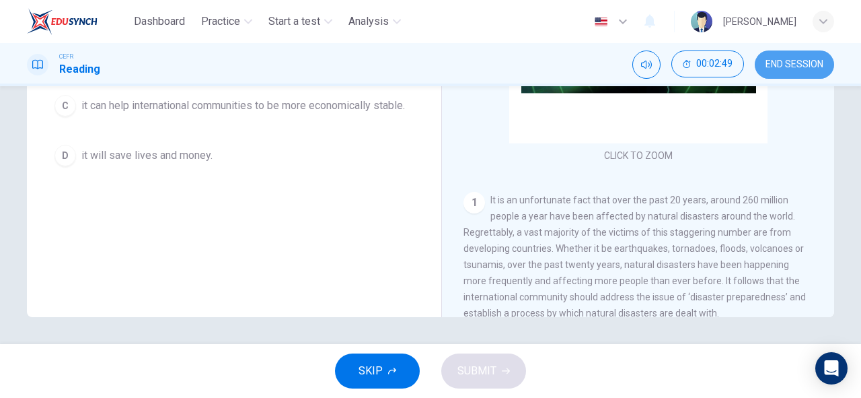
click at [793, 63] on span "END SESSION" at bounding box center [795, 64] width 58 height 11
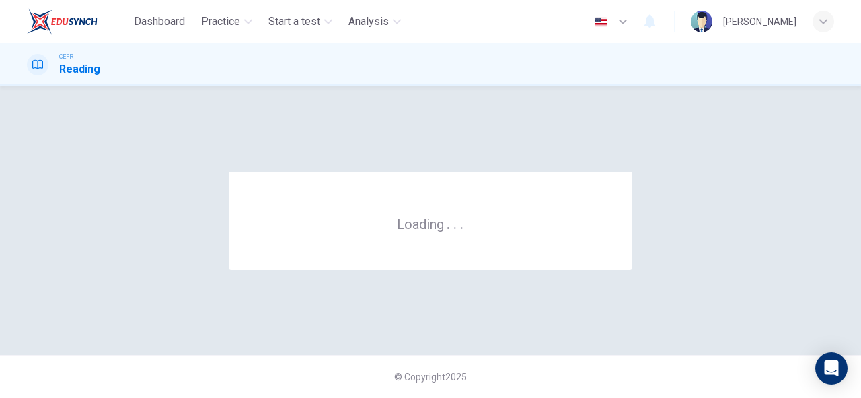
scroll to position [0, 0]
